Goal: Check status: Check status

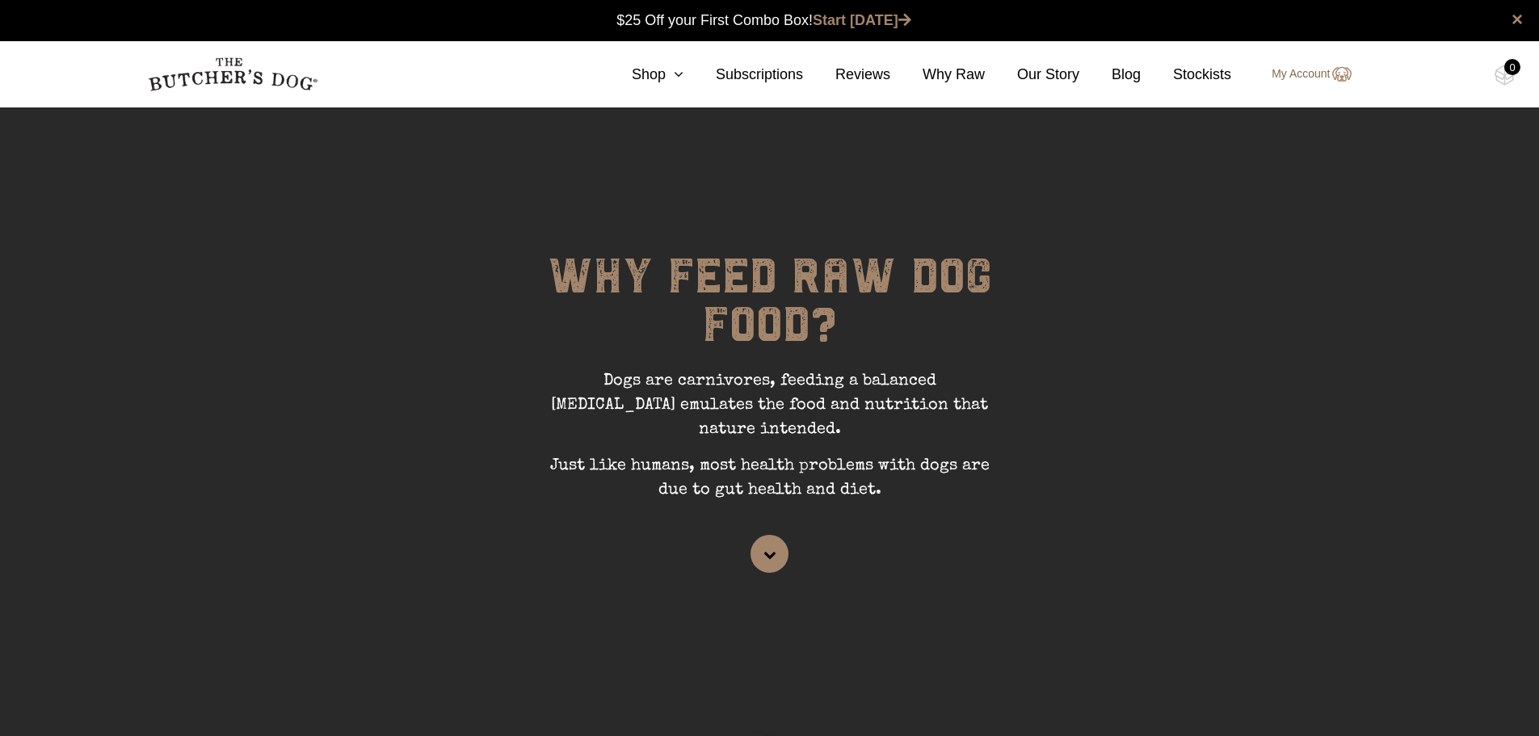
click at [1334, 74] on img at bounding box center [1341, 74] width 21 height 19
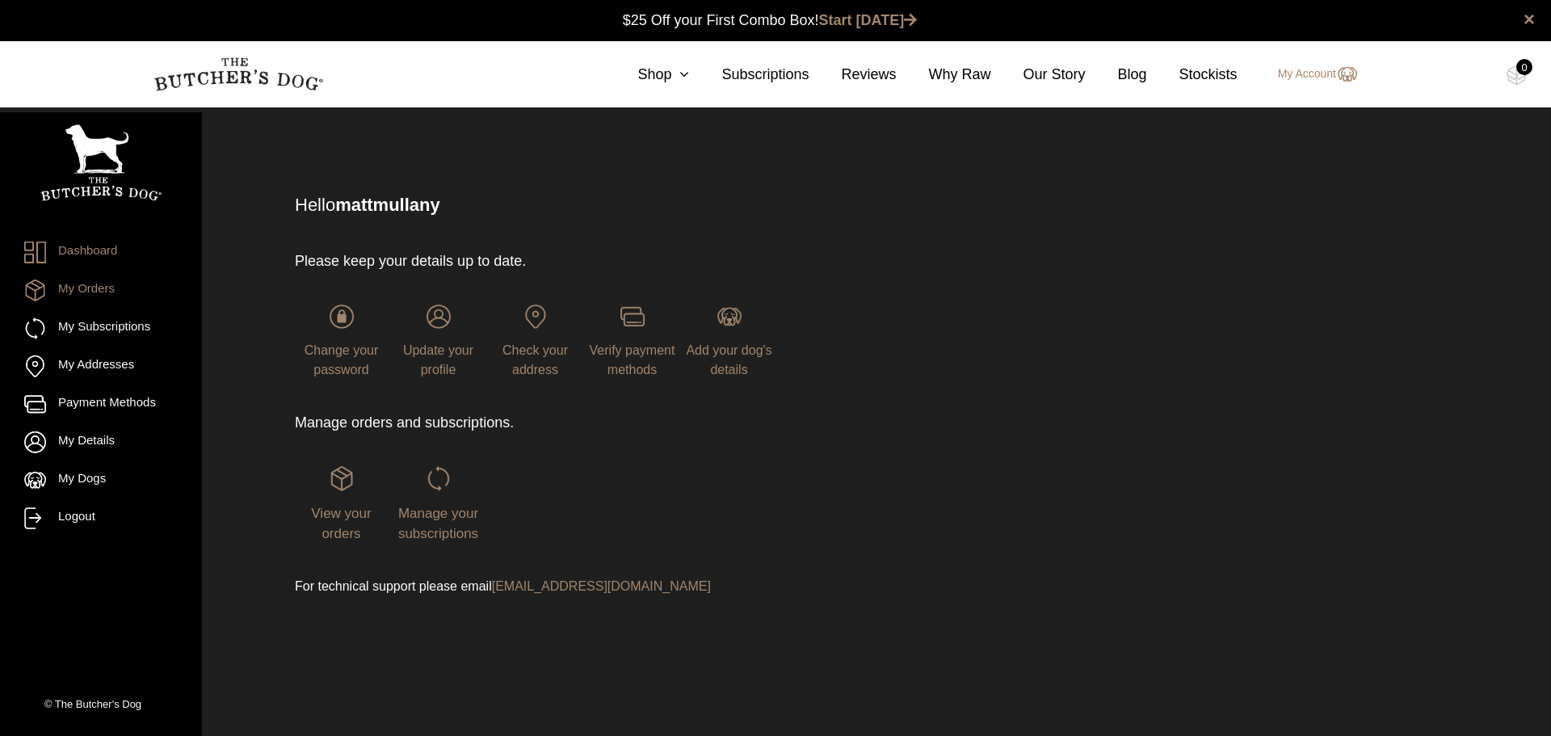
click at [114, 293] on link "My Orders" at bounding box center [101, 291] width 154 height 22
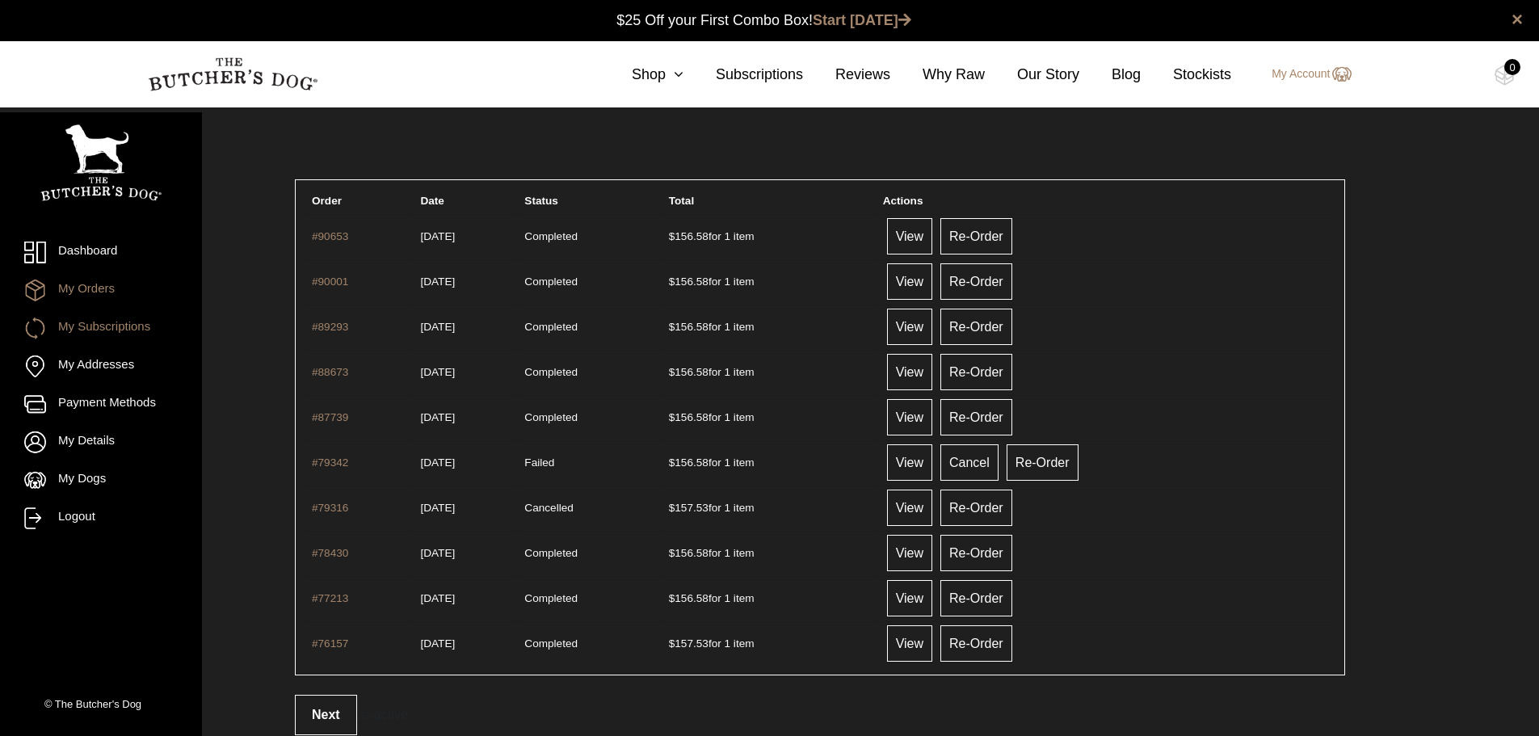
click at [116, 328] on link "My Subscriptions" at bounding box center [101, 329] width 154 height 22
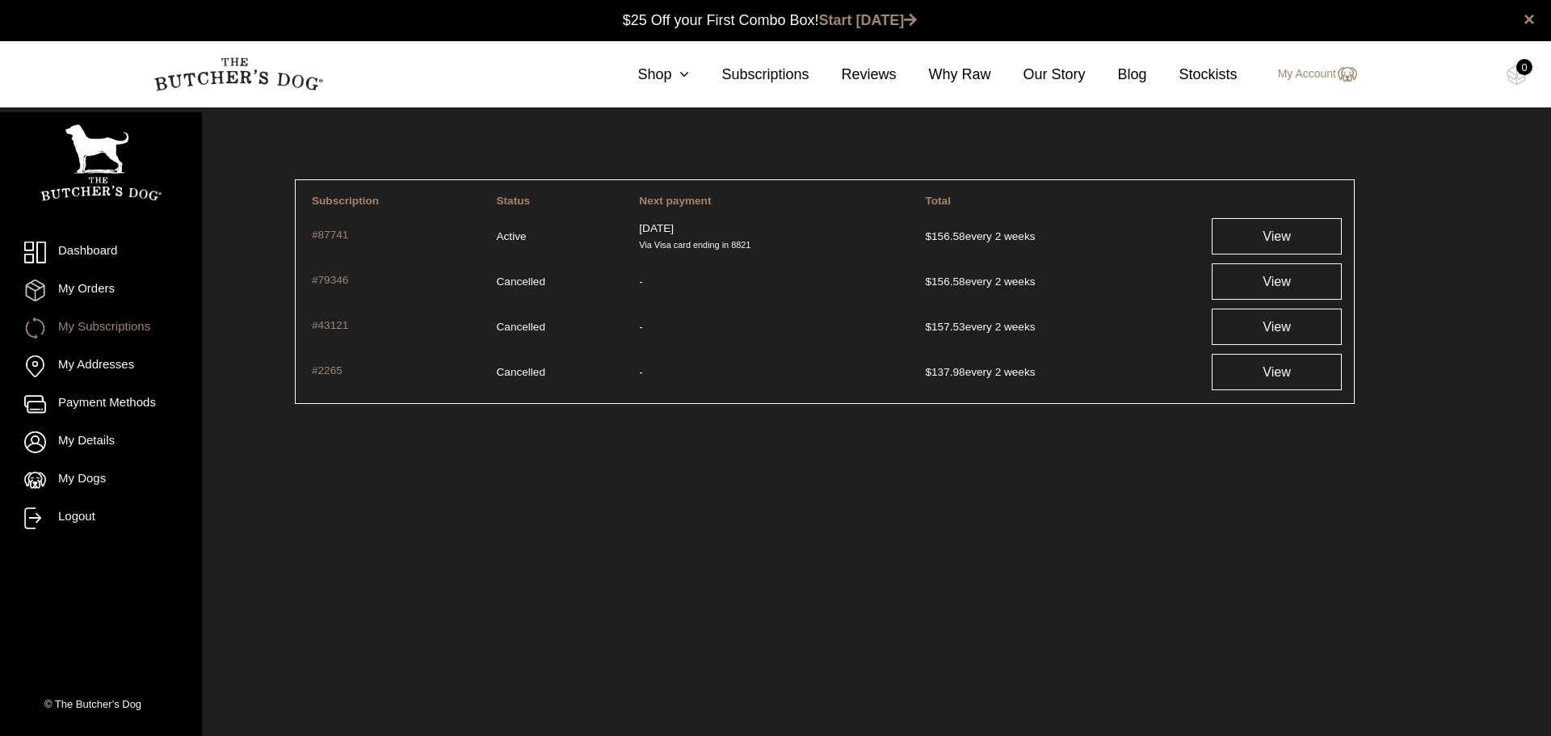
click at [903, 368] on td "-" at bounding box center [775, 372] width 284 height 44
click at [94, 293] on link "My Orders" at bounding box center [101, 291] width 154 height 22
